Goal: Ask a question

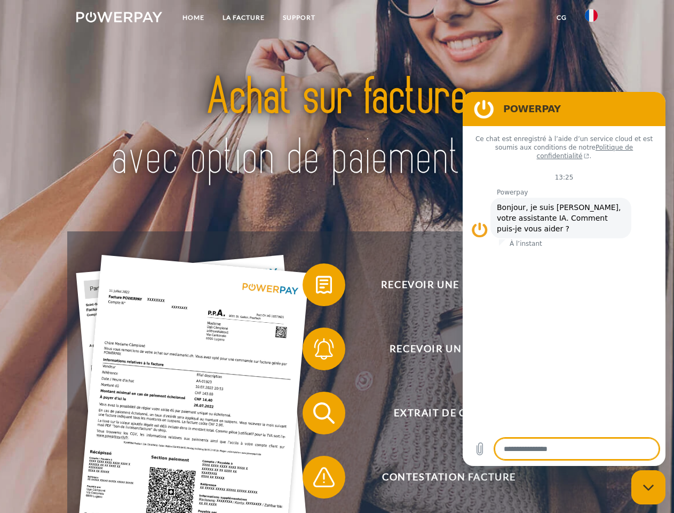
click at [119, 19] on img at bounding box center [119, 17] width 86 height 11
click at [592, 19] on img at bounding box center [591, 15] width 13 height 13
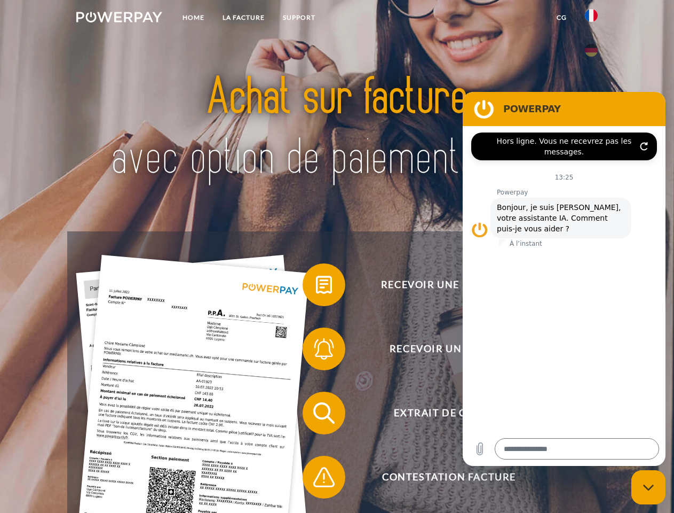
click at [562, 18] on link "CG" at bounding box center [562, 17] width 28 height 19
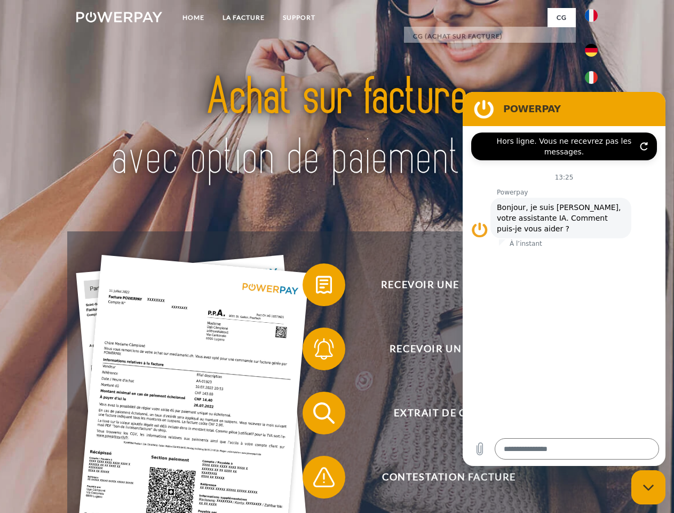
click at [316, 287] on span at bounding box center [307, 284] width 53 height 53
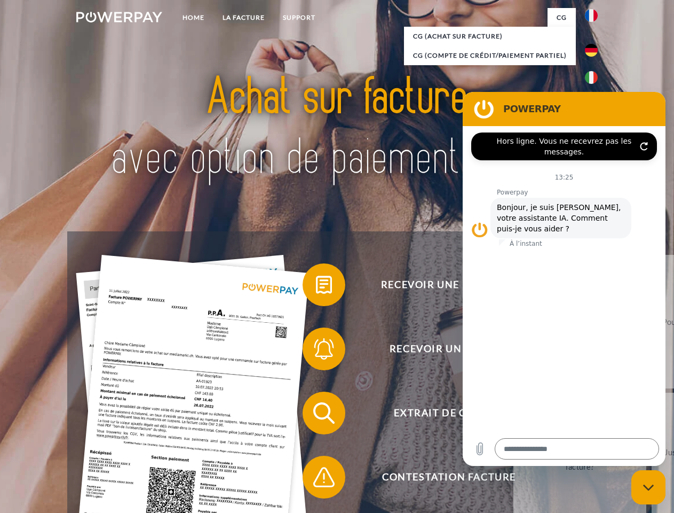
click at [316, 351] on div "Recevoir une facture ? Recevoir un rappel? Extrait de compte retour" at bounding box center [336, 444] width 539 height 427
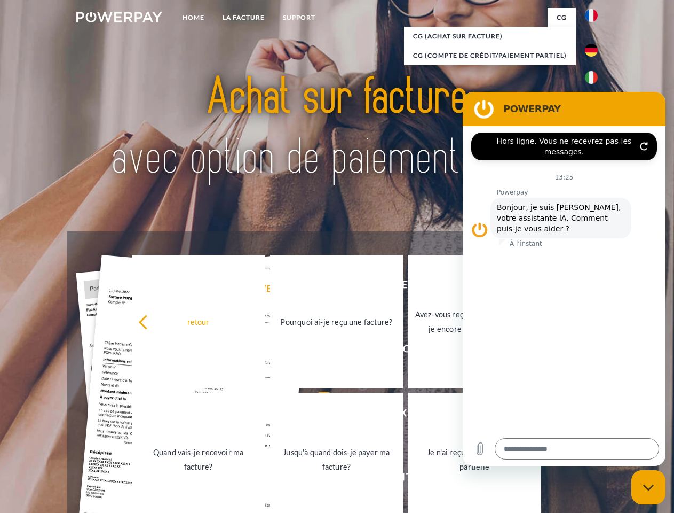
click at [316, 415] on link "Jusqu'à quand dois-je payer ma facture?" at bounding box center [336, 460] width 133 height 134
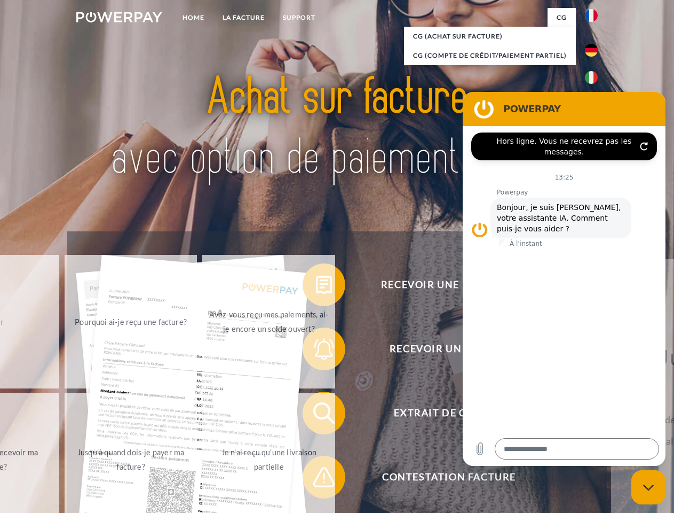
click at [316, 479] on span at bounding box center [307, 476] width 53 height 53
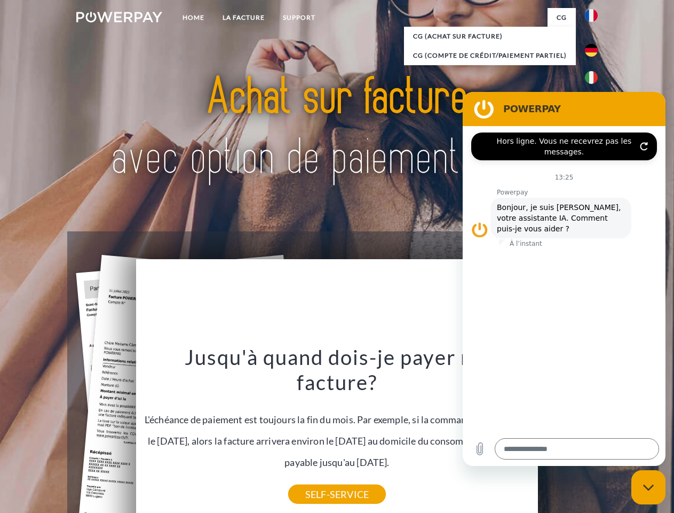
click at [649, 487] on icon "Fermer la fenêtre de messagerie" at bounding box center [648, 487] width 11 height 7
type textarea "*"
